Goal: Obtain resource: Obtain resource

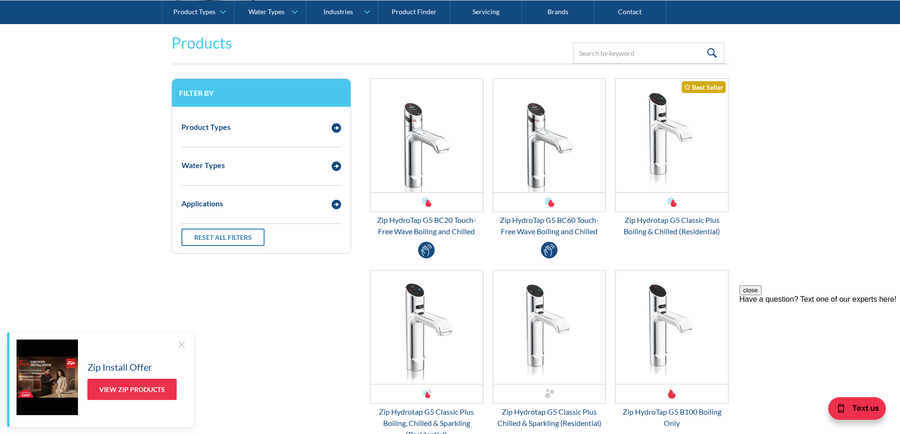
scroll to position [1181, 0]
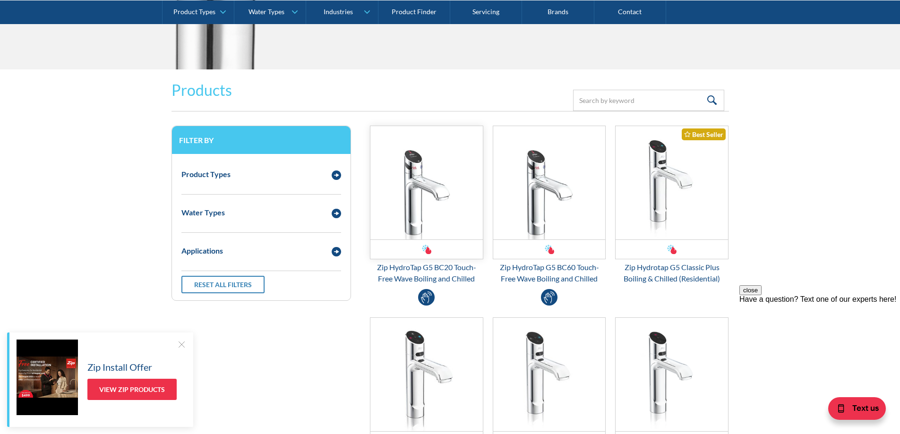
click at [410, 217] on img "Email Form 3" at bounding box center [426, 182] width 112 height 113
click at [681, 171] on img "Email Form 3" at bounding box center [671, 182] width 112 height 113
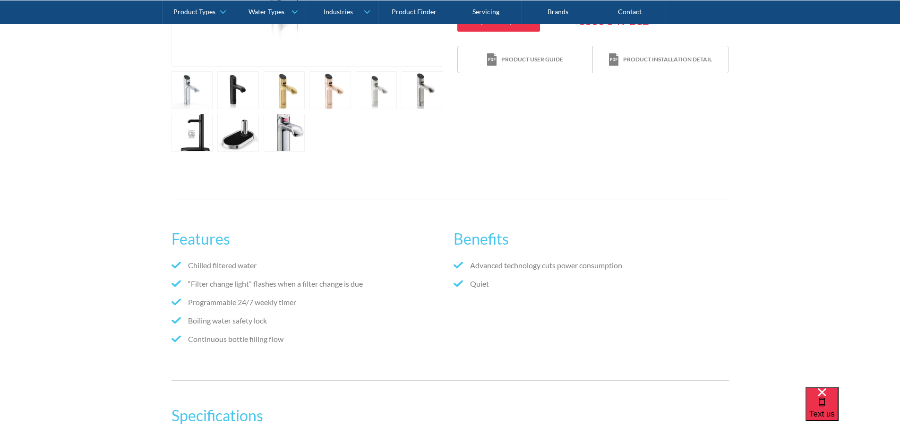
click at [213, 98] on link "open lightbox" at bounding box center [192, 90] width 42 height 38
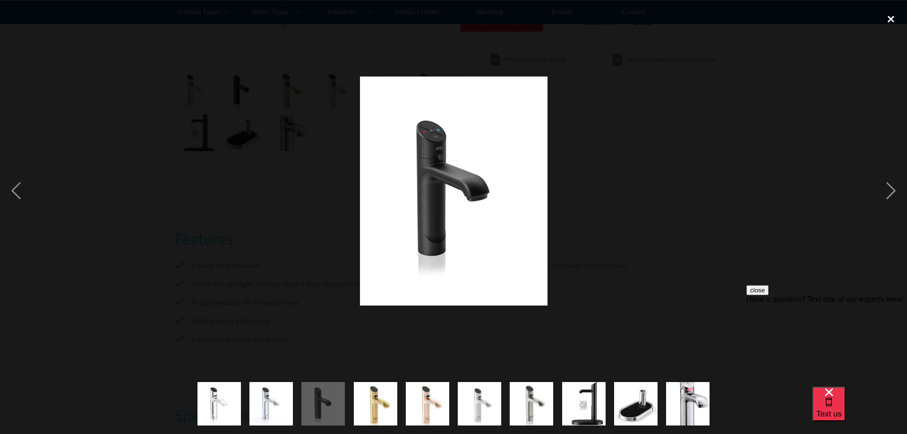
click at [897, 13] on div "close lightbox" at bounding box center [891, 19] width 32 height 21
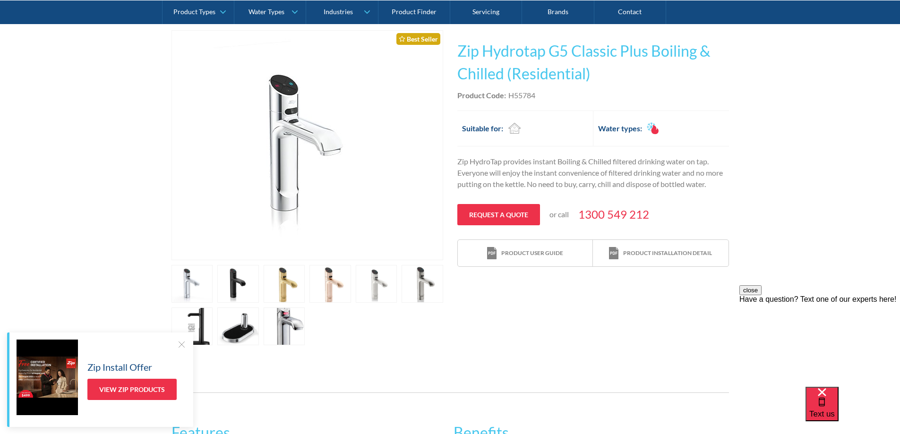
scroll to position [189, 0]
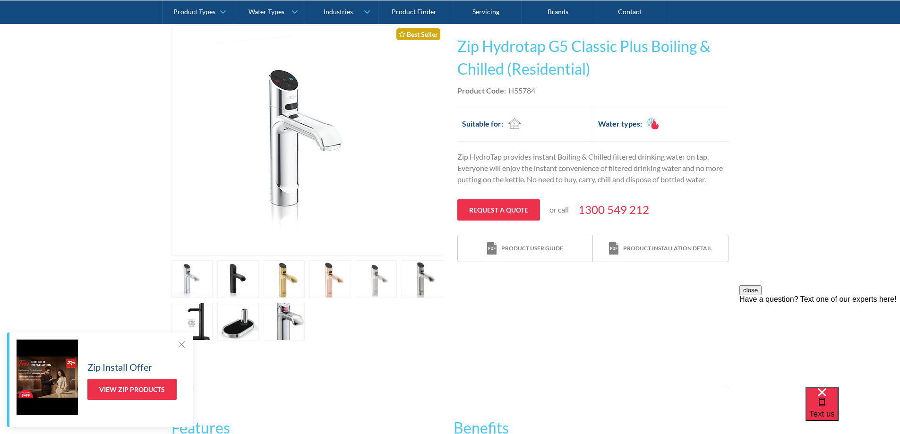
click at [213, 278] on link "open lightbox" at bounding box center [192, 279] width 42 height 38
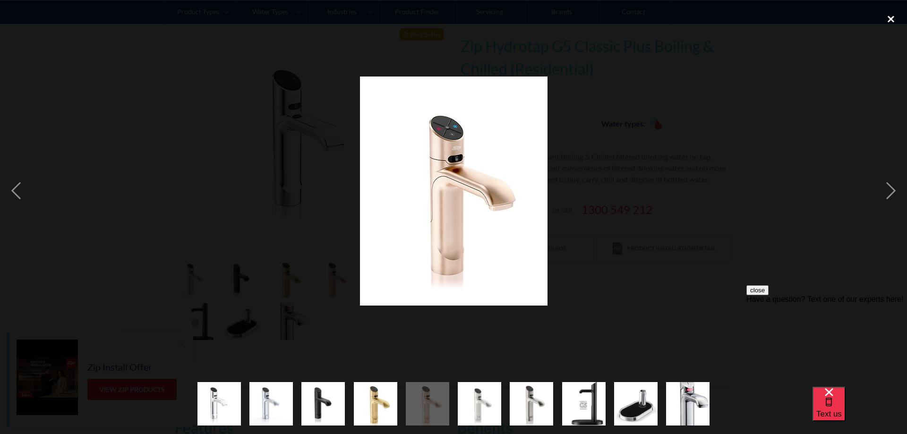
click at [893, 16] on div "close lightbox" at bounding box center [891, 19] width 32 height 21
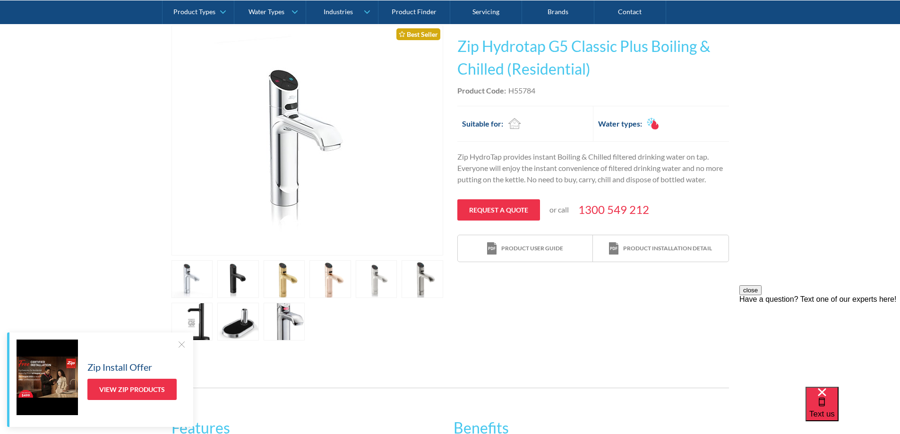
click at [213, 278] on link "open lightbox" at bounding box center [192, 279] width 42 height 38
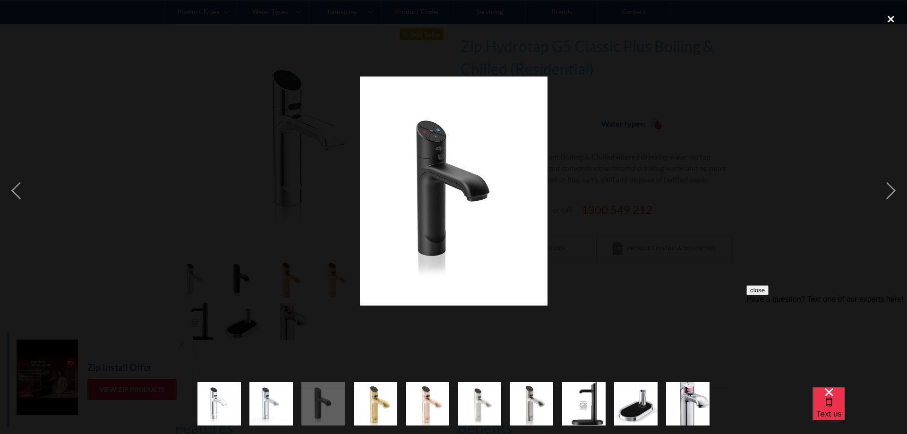
click at [890, 21] on div "close lightbox" at bounding box center [891, 19] width 32 height 21
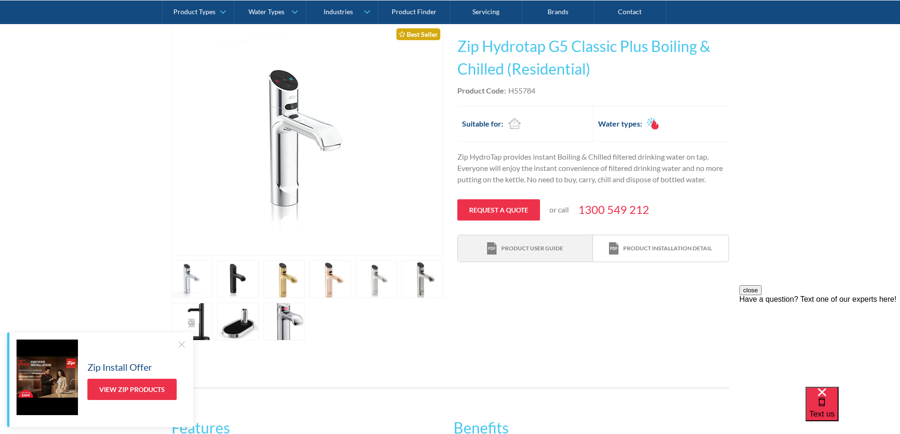
click at [528, 252] on div "Product user guide" at bounding box center [532, 248] width 62 height 9
